Goal: Task Accomplishment & Management: Use online tool/utility

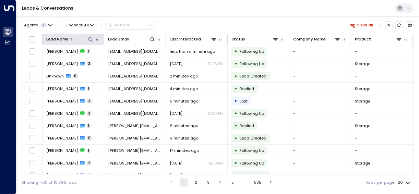
click at [90, 39] on icon at bounding box center [90, 39] width 5 height 5
type input "*****"
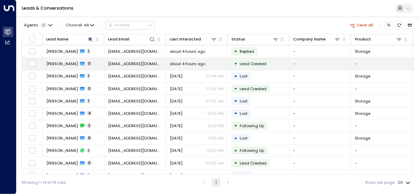
click at [148, 64] on span "[EMAIL_ADDRESS][DOMAIN_NAME]" at bounding box center [135, 63] width 54 height 5
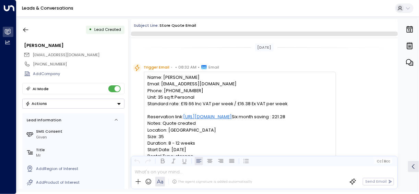
scroll to position [100, 0]
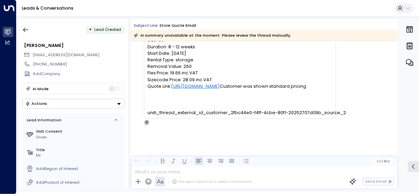
click at [119, 103] on icon "Button group with a nested menu" at bounding box center [118, 104] width 3 height 2
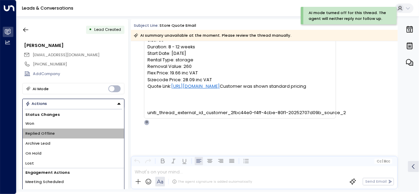
click at [75, 136] on li "Replied Offline" at bounding box center [73, 134] width 101 height 10
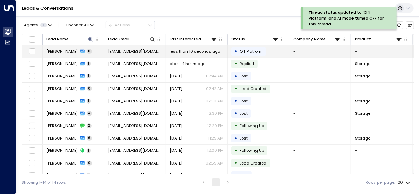
click at [129, 52] on span "[EMAIL_ADDRESS][DOMAIN_NAME]" at bounding box center [135, 51] width 54 height 5
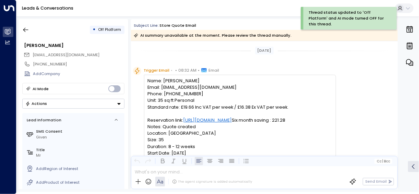
scroll to position [103, 0]
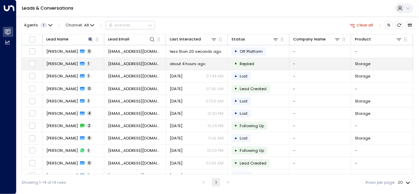
click at [132, 63] on span "[EMAIL_ADDRESS][DOMAIN_NAME]" at bounding box center [135, 63] width 54 height 5
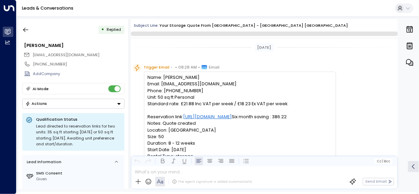
scroll to position [271, 0]
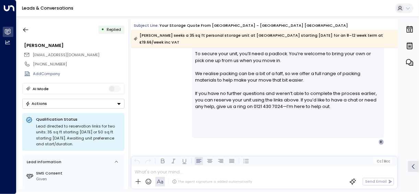
click at [121, 102] on icon "Button group with a nested menu" at bounding box center [119, 103] width 5 height 5
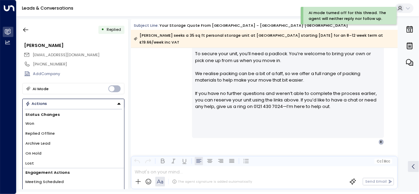
click at [80, 135] on li "Replied Offline" at bounding box center [73, 134] width 101 height 10
